Goal: Task Accomplishment & Management: Use online tool/utility

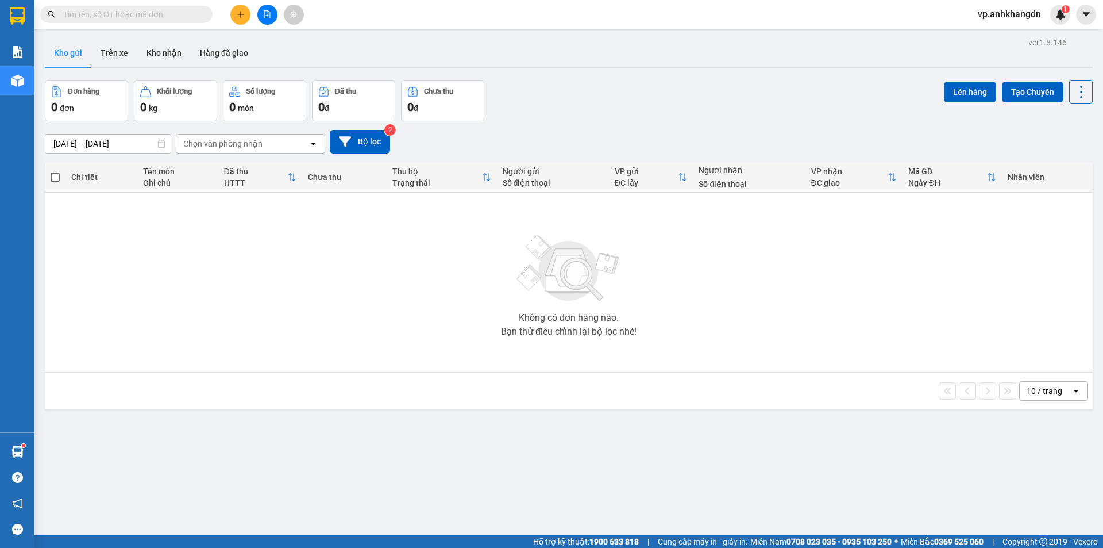
click at [270, 14] on icon "file-add" at bounding box center [267, 14] width 6 height 8
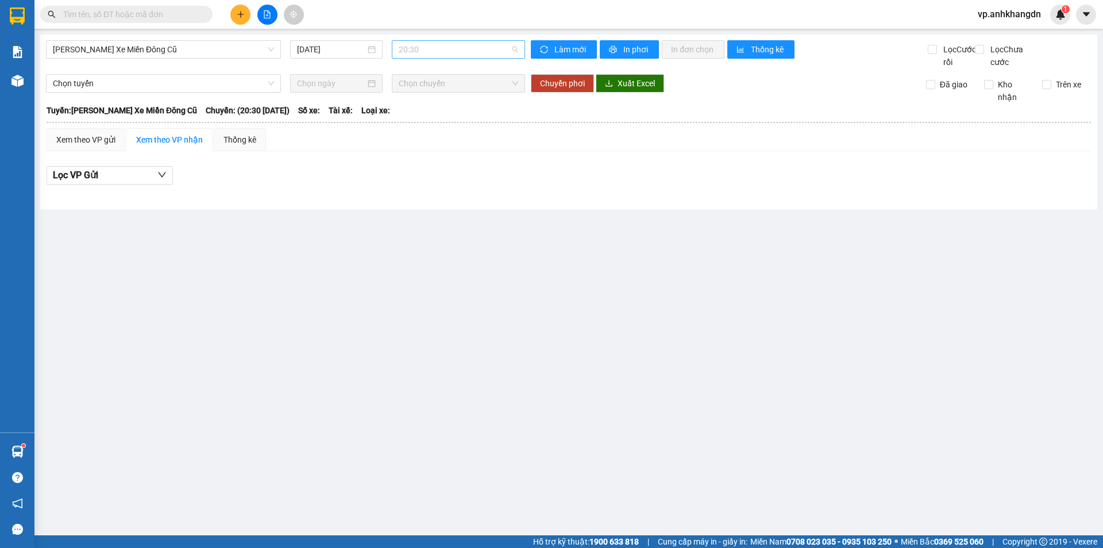
click at [488, 51] on span "20:30" at bounding box center [459, 49] width 120 height 17
click at [466, 110] on div "21:30 - 74F-005.97" at bounding box center [444, 109] width 90 height 13
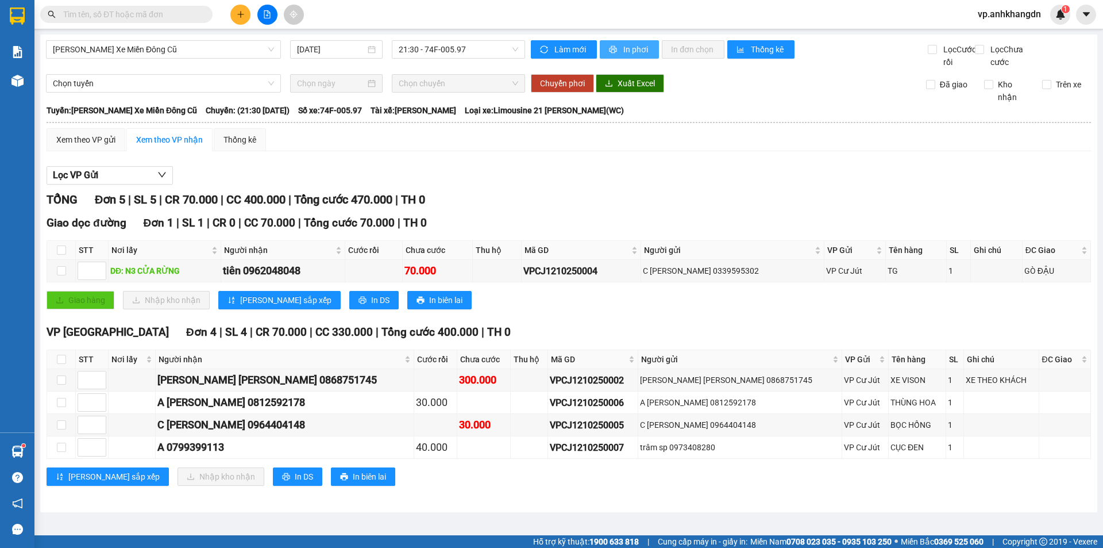
click at [579, 47] on span "In phơi" at bounding box center [636, 49] width 26 height 13
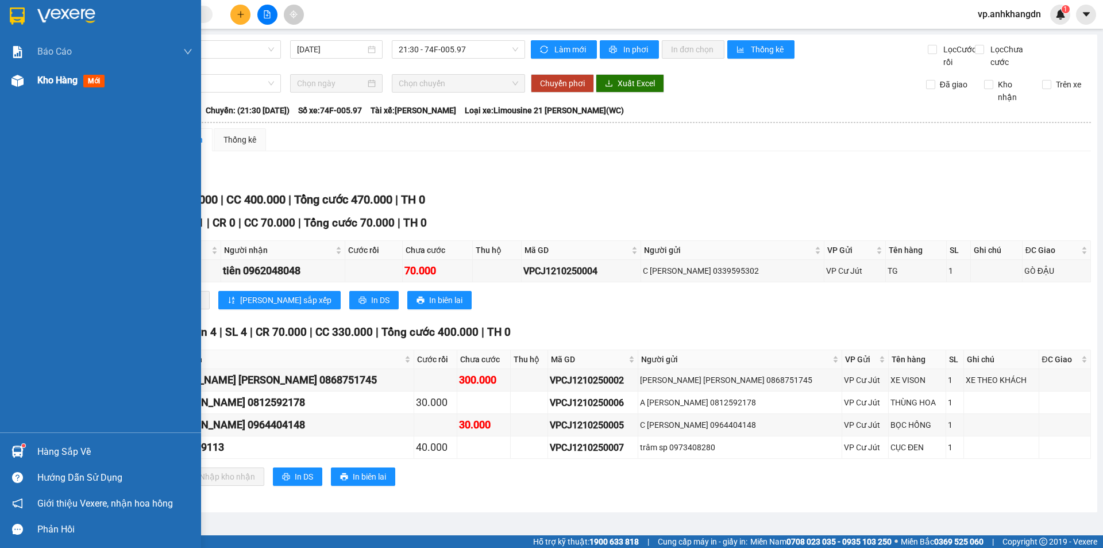
click at [18, 86] on img at bounding box center [17, 81] width 12 height 12
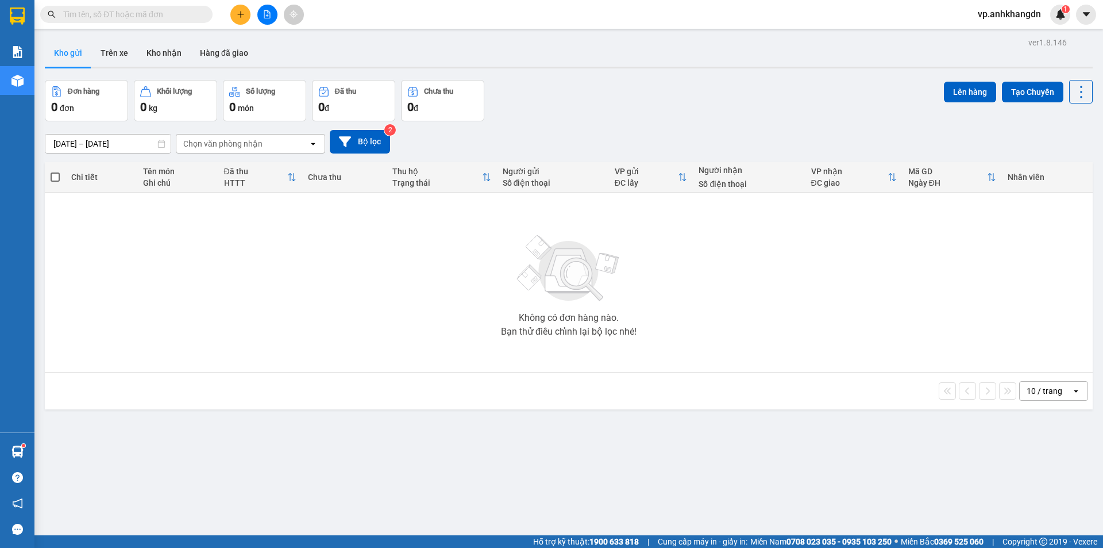
click at [270, 6] on button at bounding box center [267, 15] width 20 height 20
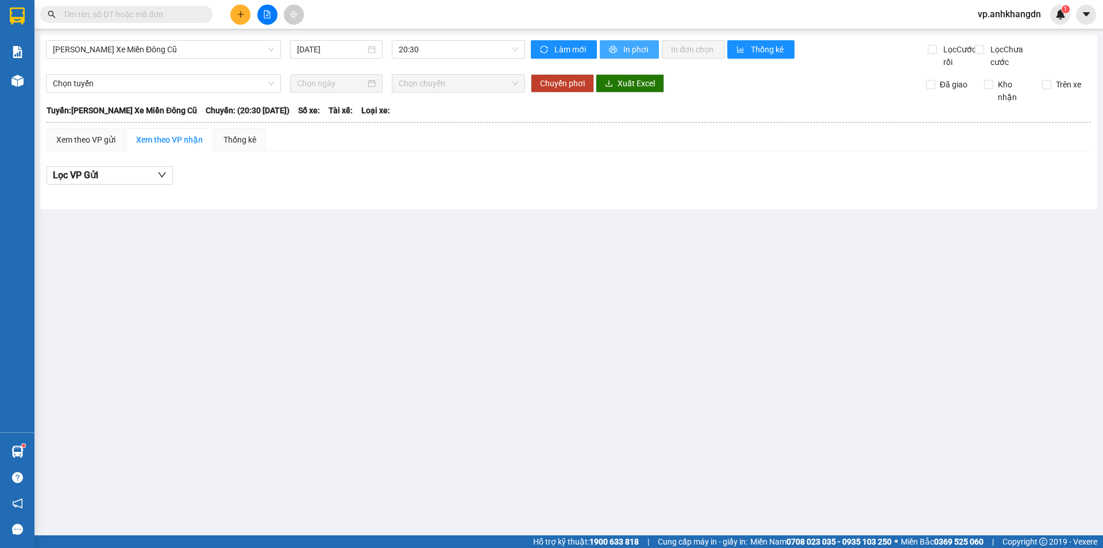
click at [579, 47] on span "In phơi" at bounding box center [636, 49] width 26 height 13
click at [463, 50] on span "20:30" at bounding box center [459, 49] width 120 height 17
